Goal: Download file/media

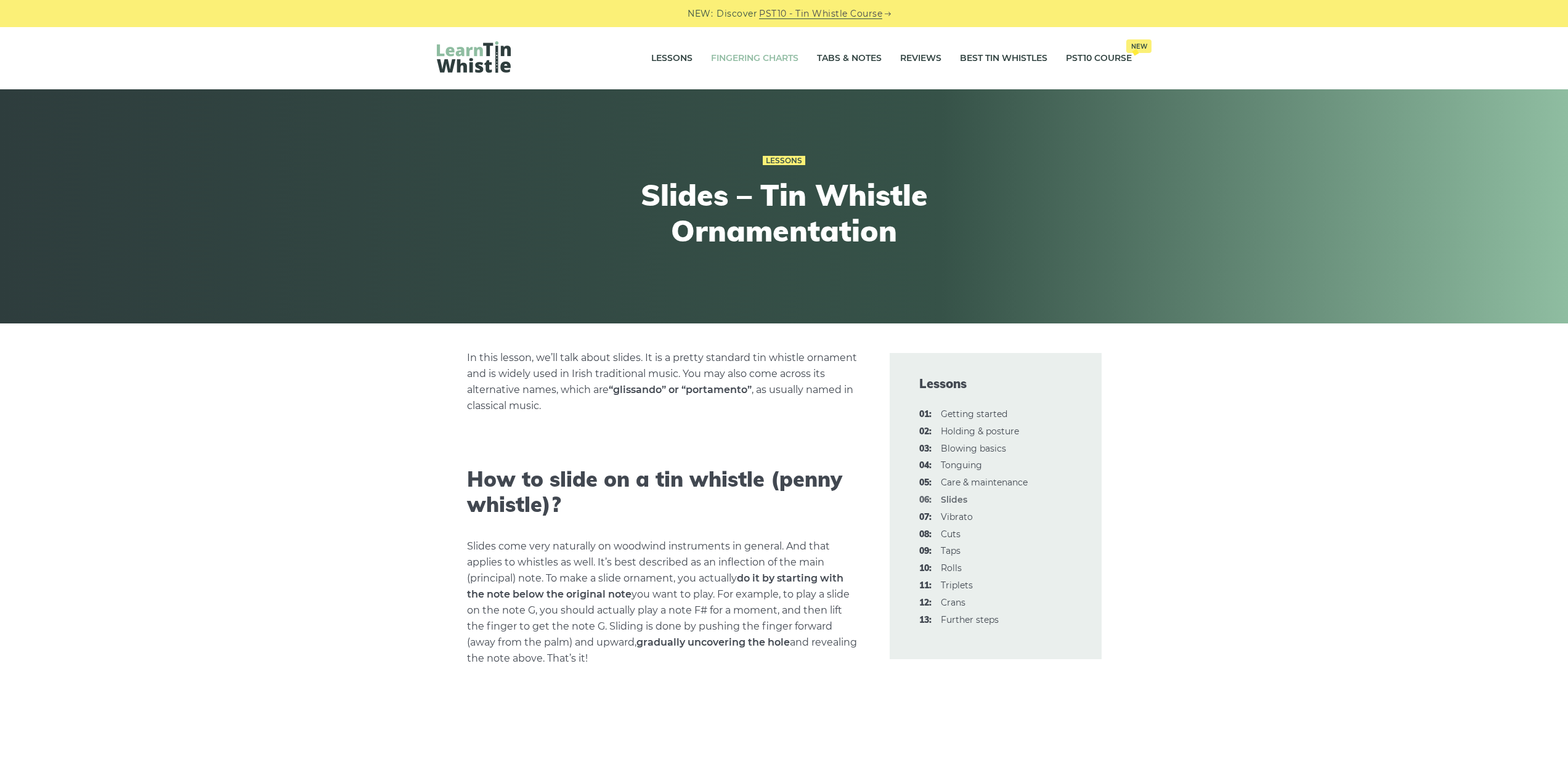
click at [758, 68] on link "Fingering Charts" at bounding box center [755, 58] width 87 height 31
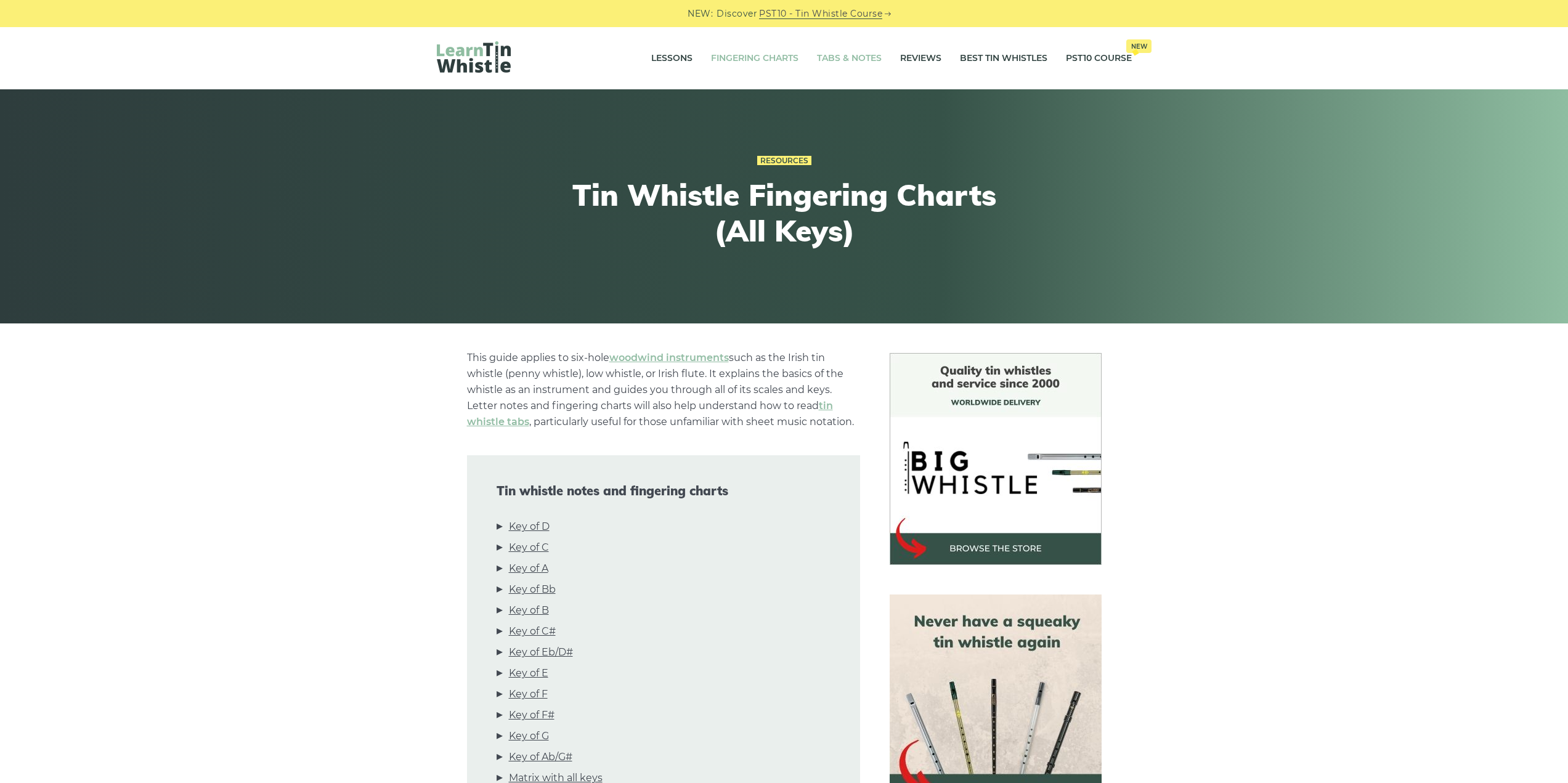
click at [862, 50] on link "Tabs & Notes" at bounding box center [849, 58] width 64 height 31
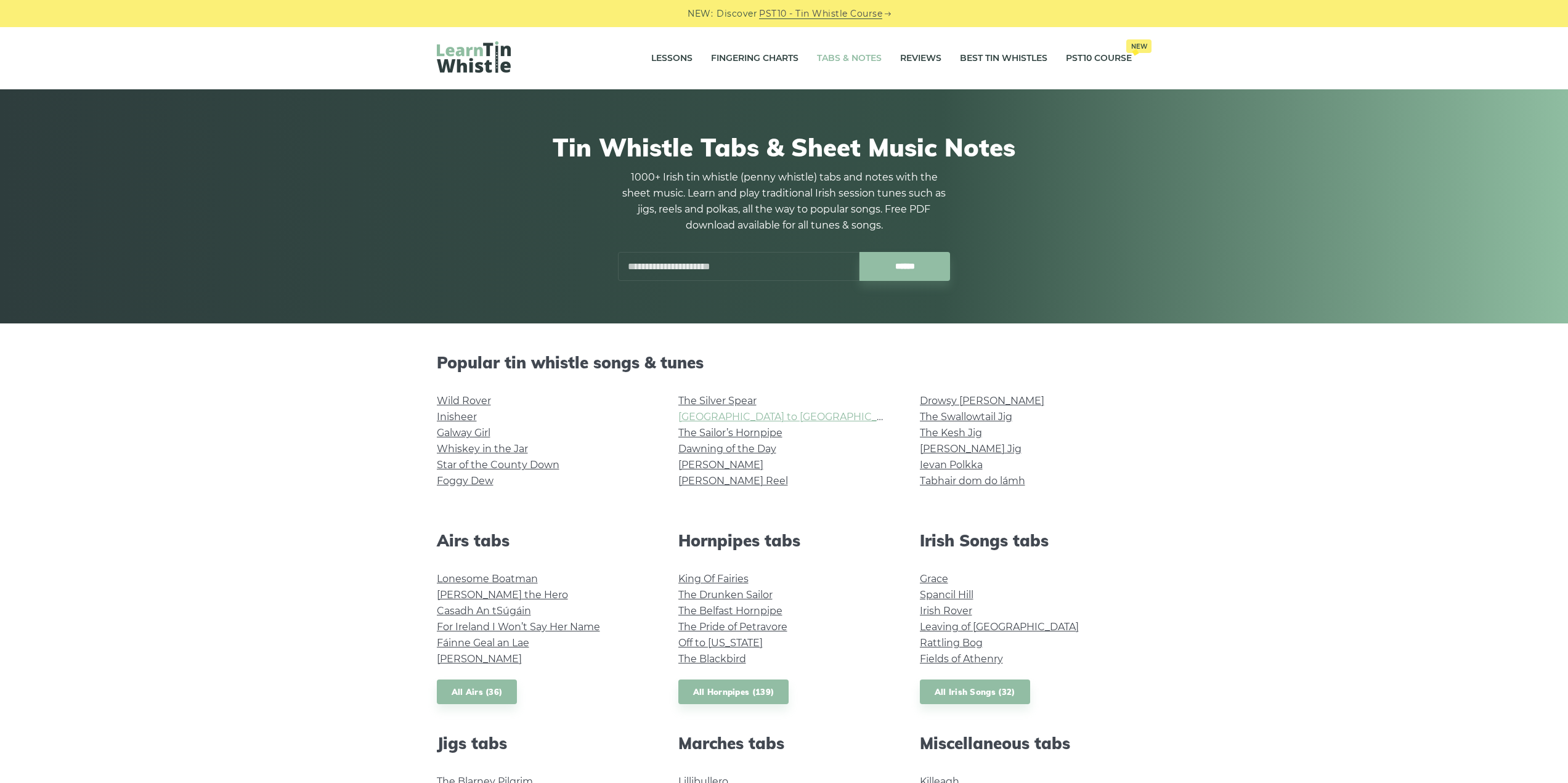
click at [728, 417] on link "Rocky Road to Dublin" at bounding box center [791, 417] width 227 height 11
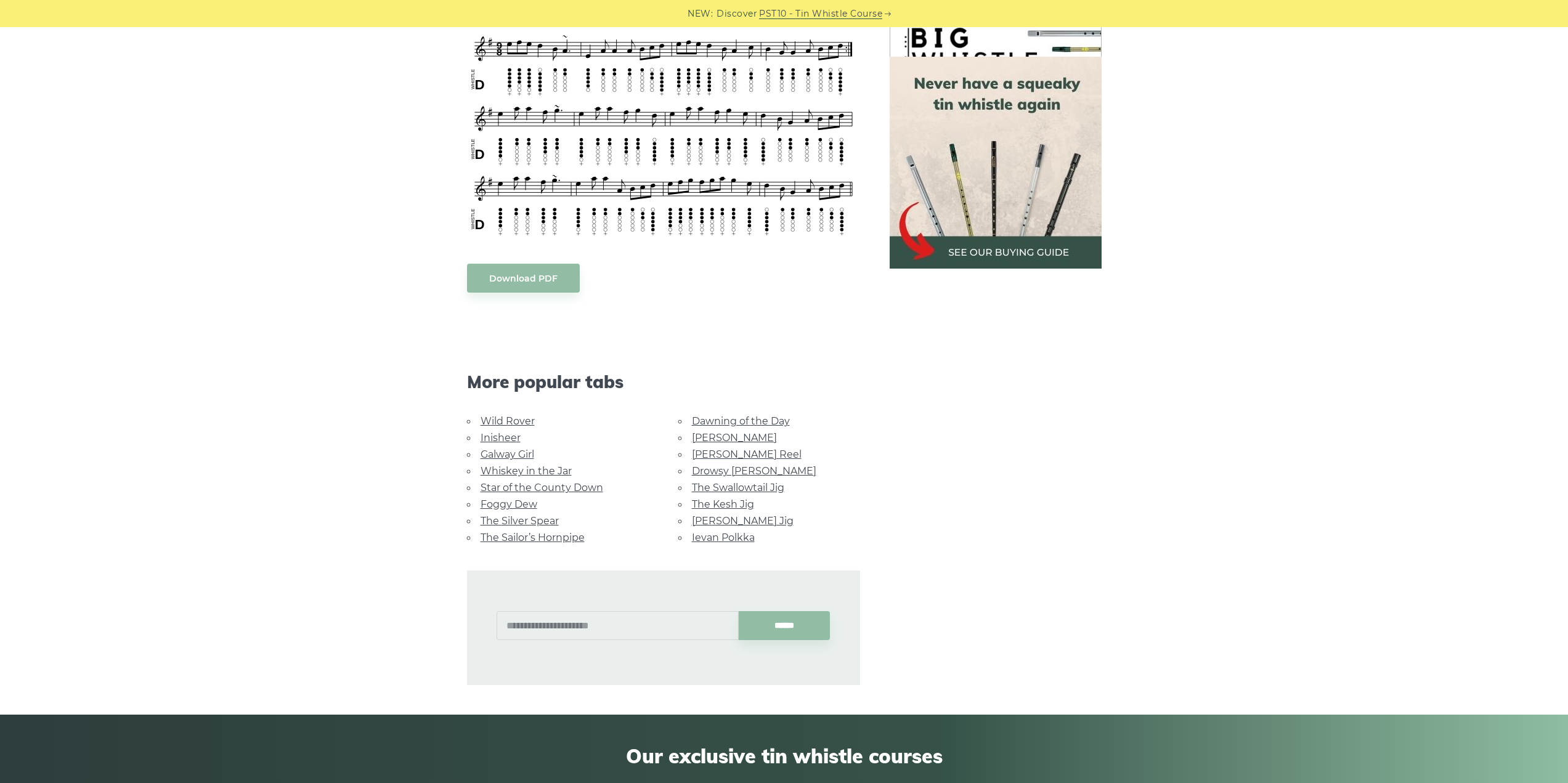
scroll to position [103, 0]
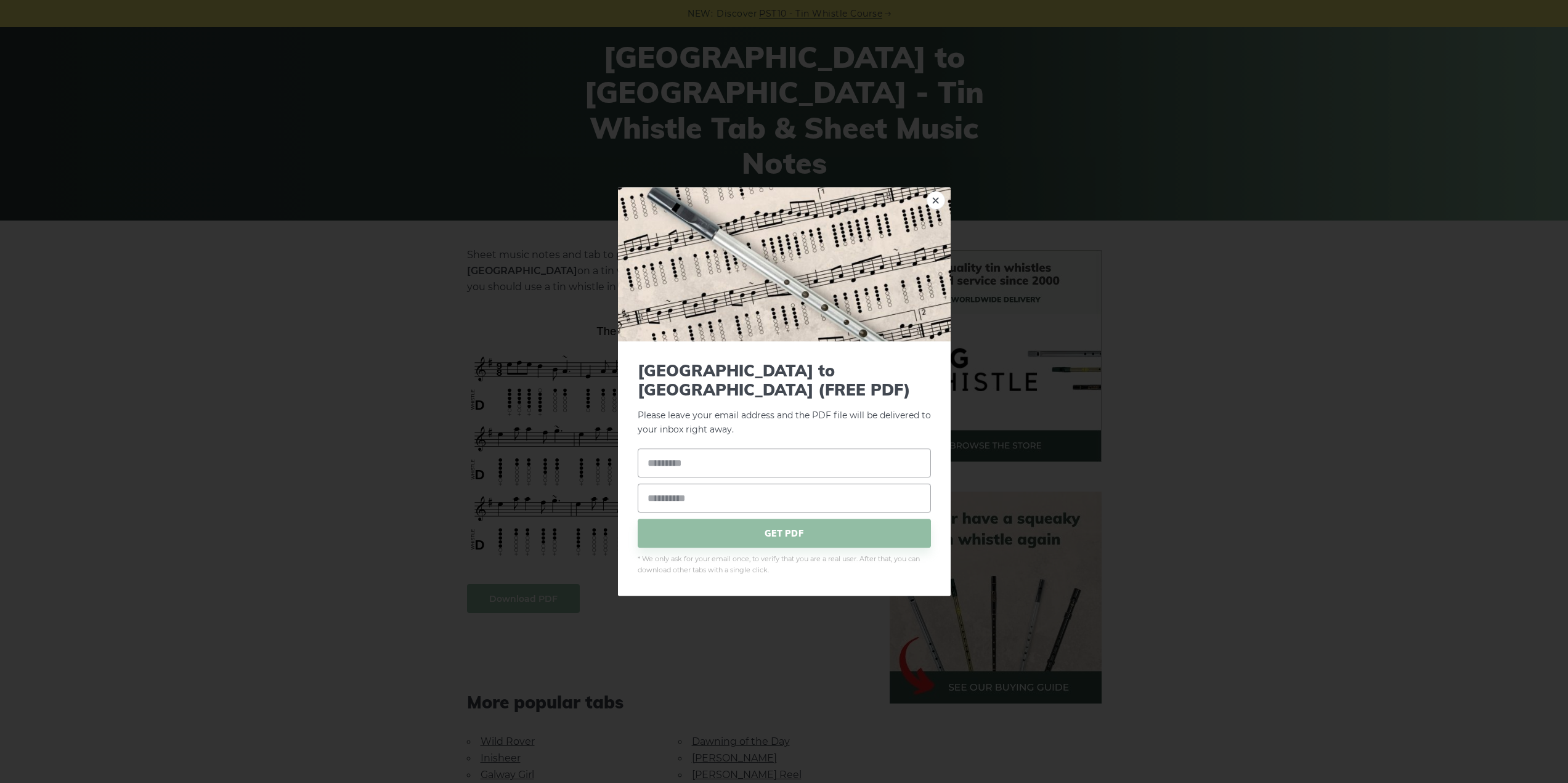
click at [415, 482] on div "× Rocky Road to Dublin (FREE PDF) Please leave your email address and the PDF f…" at bounding box center [784, 391] width 1568 height 783
click at [934, 210] on link "×" at bounding box center [936, 200] width 19 height 19
drag, startPoint x: 934, startPoint y: 210, endPoint x: 929, endPoint y: 205, distance: 7.1
click at [934, 210] on link "×" at bounding box center [936, 200] width 19 height 19
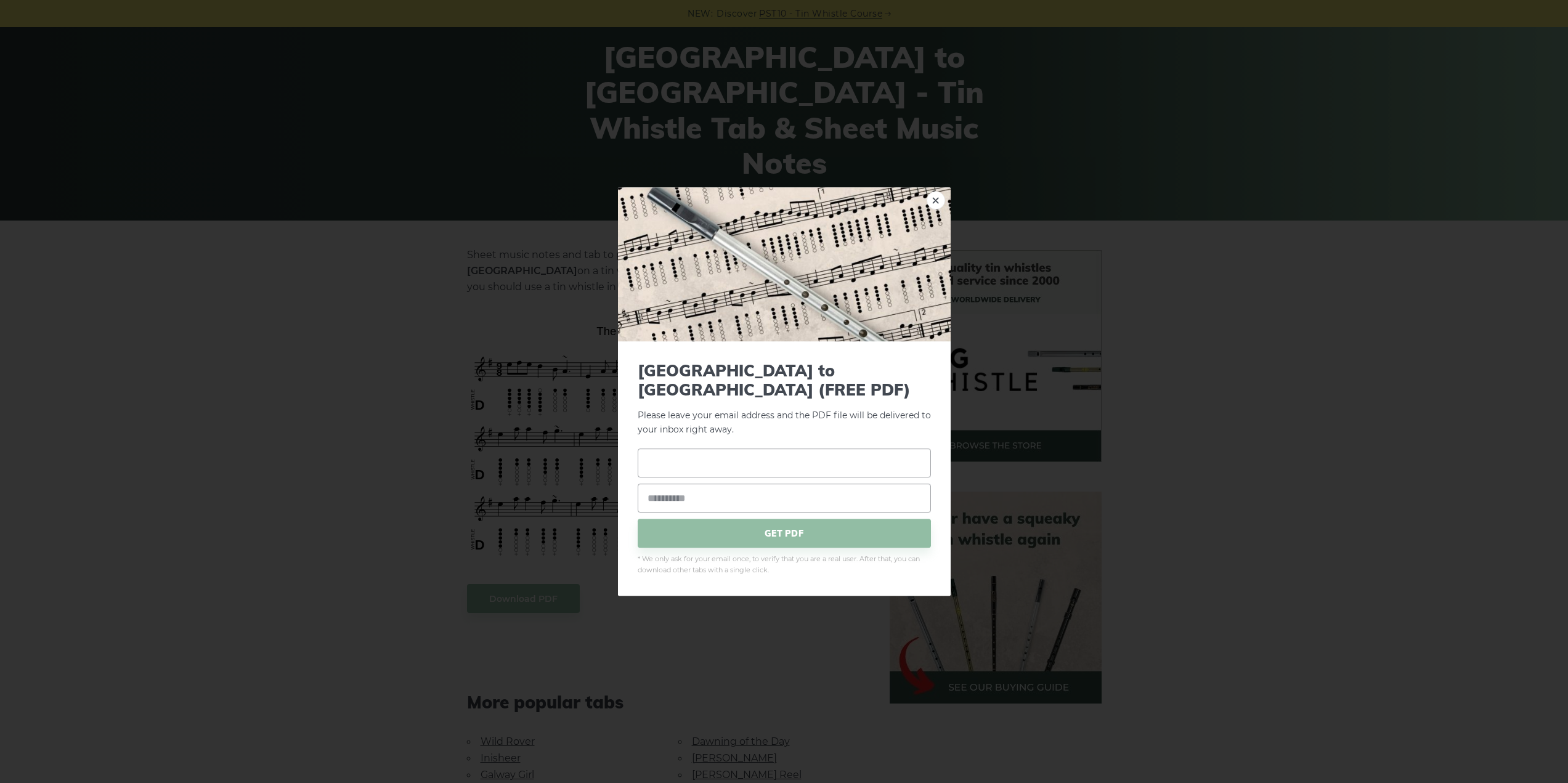
click at [717, 465] on input "text" at bounding box center [785, 463] width 294 height 29
type input "**********"
click at [664, 525] on span "GET PDF" at bounding box center [785, 533] width 294 height 29
